Goal: Transaction & Acquisition: Subscribe to service/newsletter

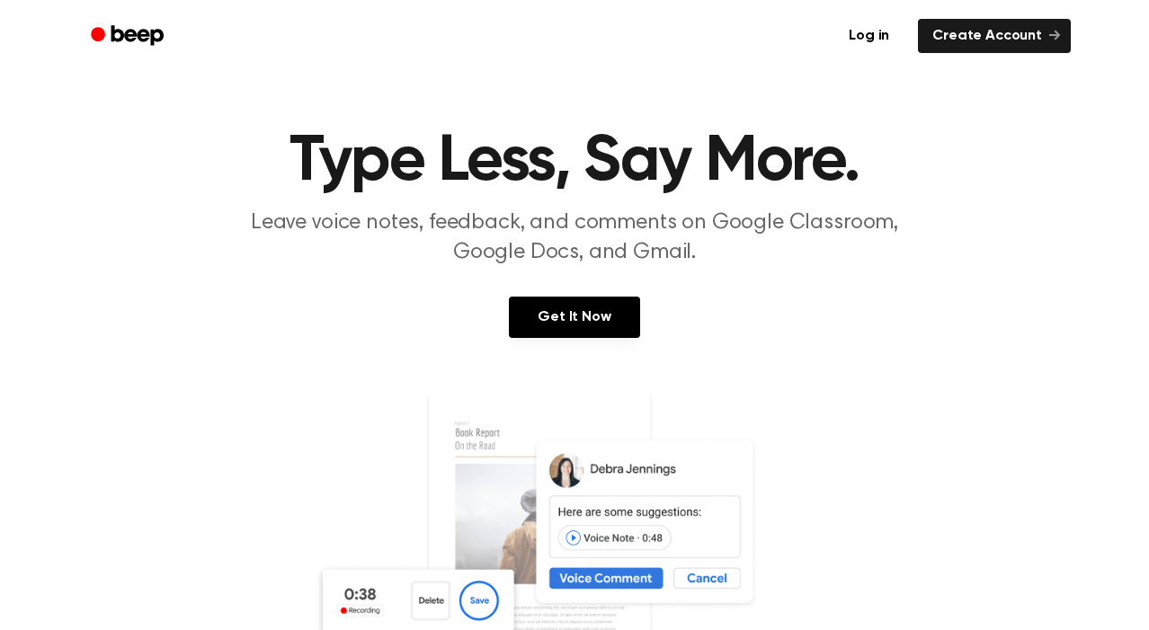
scroll to position [-1, 0]
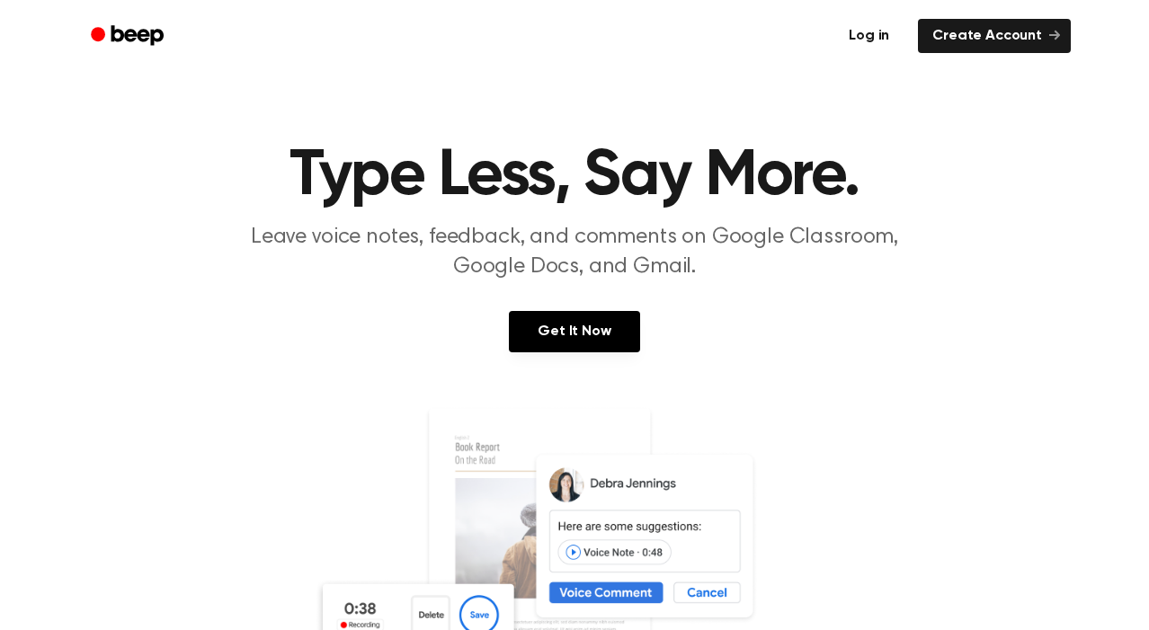
click at [886, 39] on link "Log in" at bounding box center [869, 35] width 76 height 41
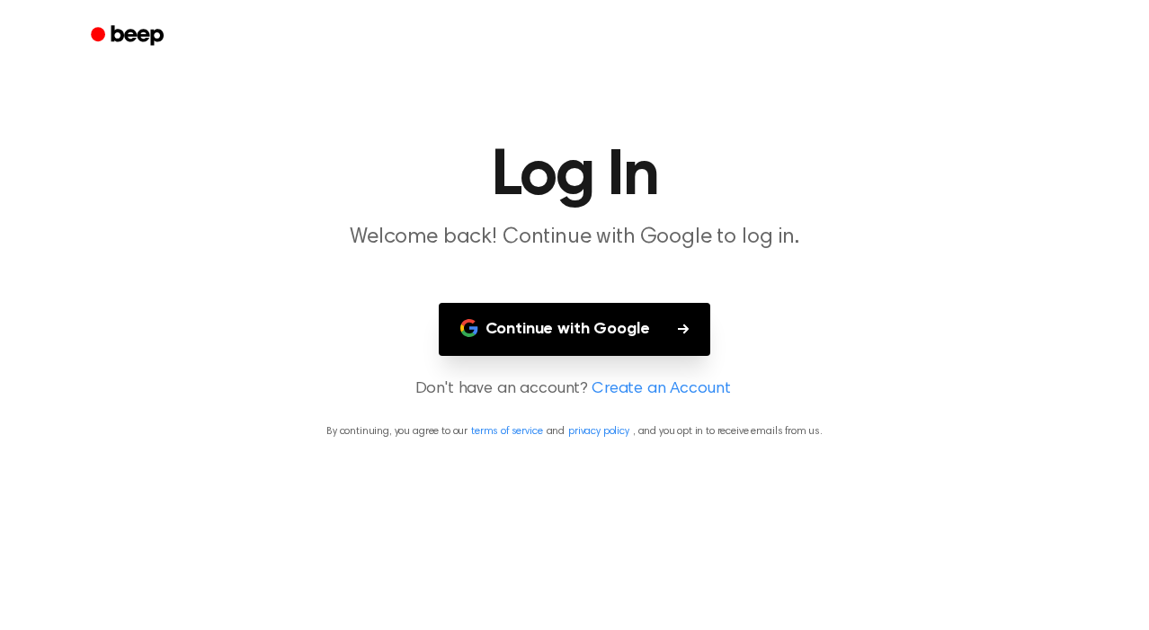
click at [627, 320] on button "Continue with Google" at bounding box center [575, 329] width 272 height 53
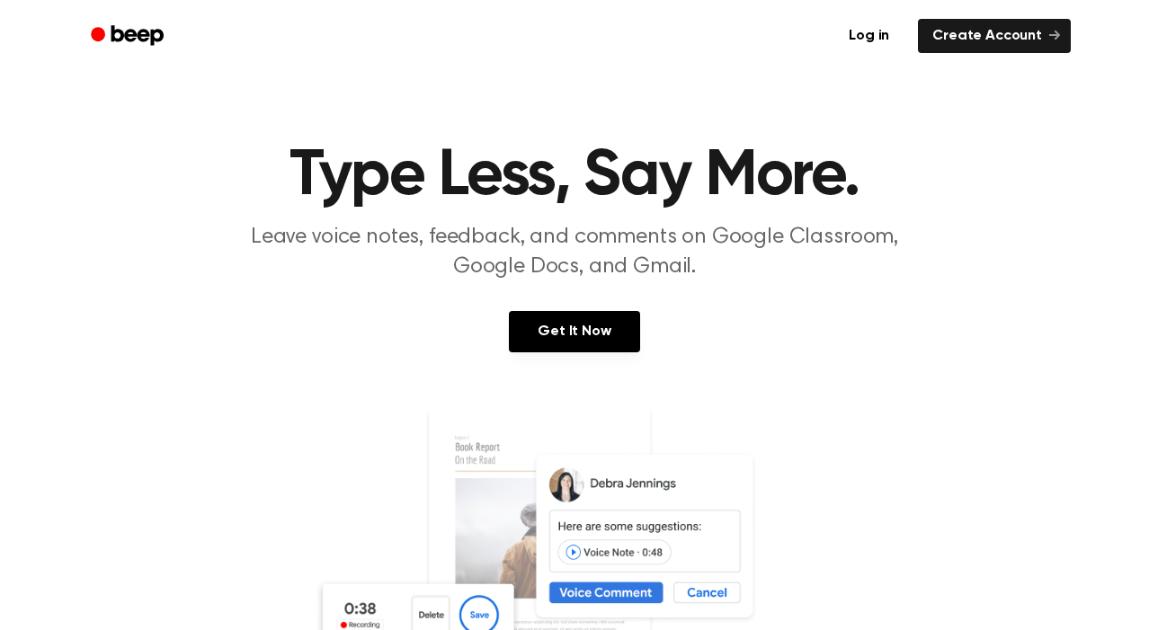
click at [552, 352] on div "Get It Now" at bounding box center [575, 349] width 1106 height 77
click at [572, 325] on link "Get It Now" at bounding box center [574, 331] width 130 height 41
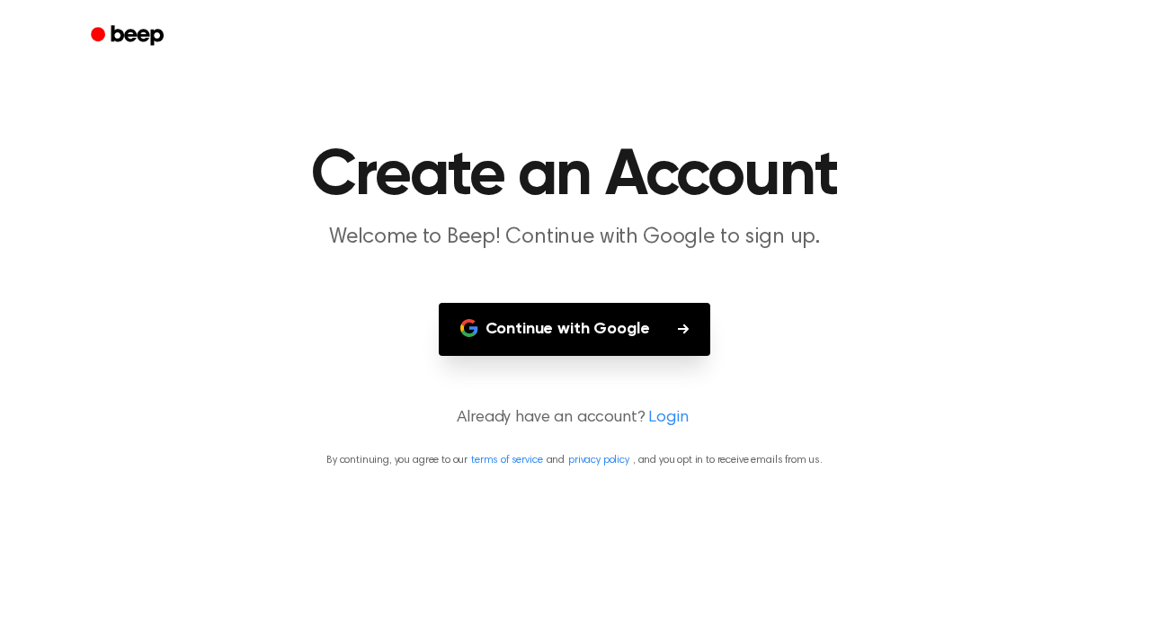
click at [606, 330] on button "Continue with Google" at bounding box center [575, 329] width 272 height 53
